Goal: Navigation & Orientation: Find specific page/section

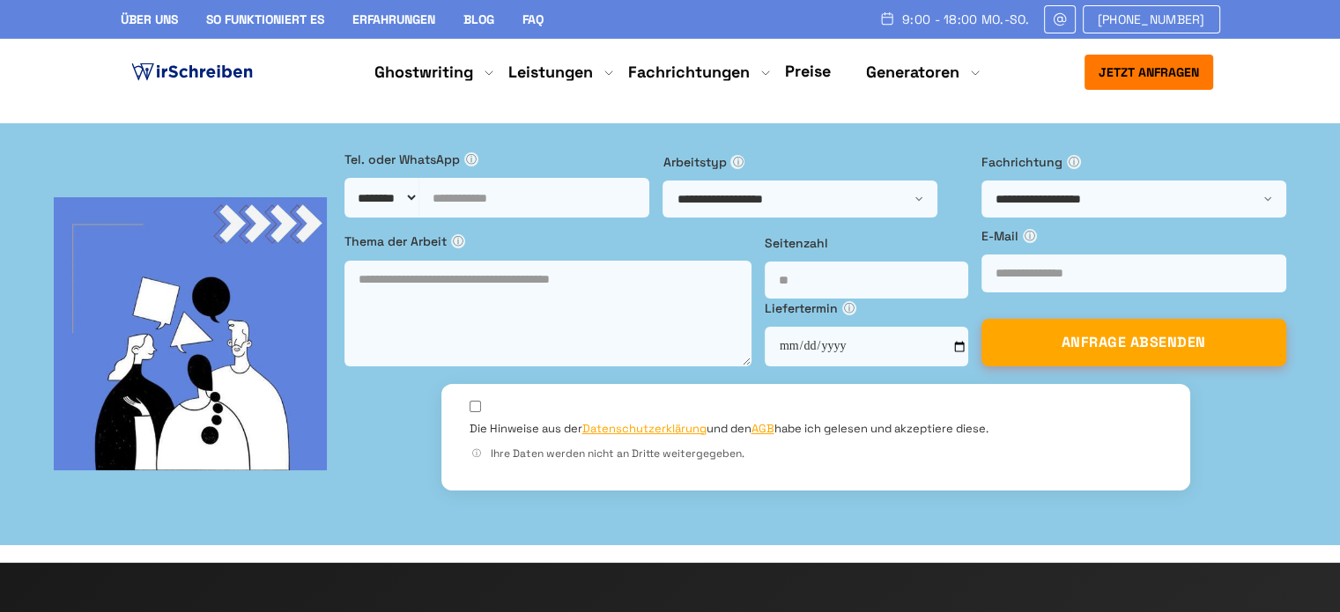
click at [420, 22] on link "Erfahrungen" at bounding box center [393, 19] width 83 height 16
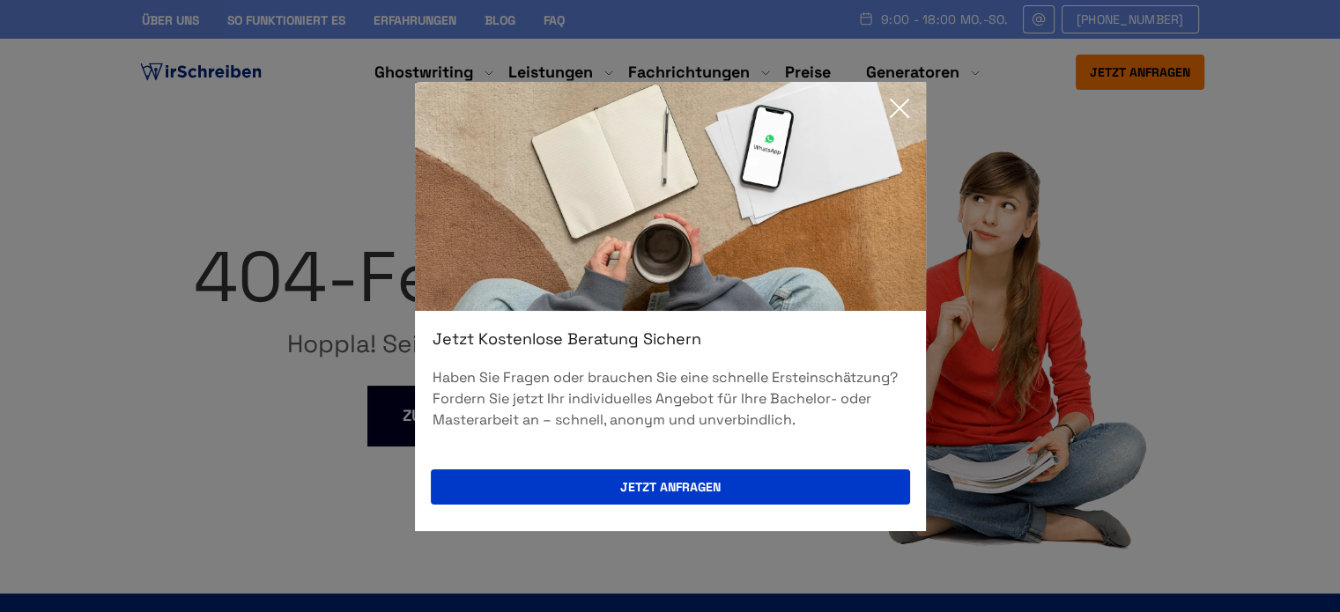
click at [899, 108] on icon at bounding box center [900, 109] width 18 height 18
